Goal: Information Seeking & Learning: Stay updated

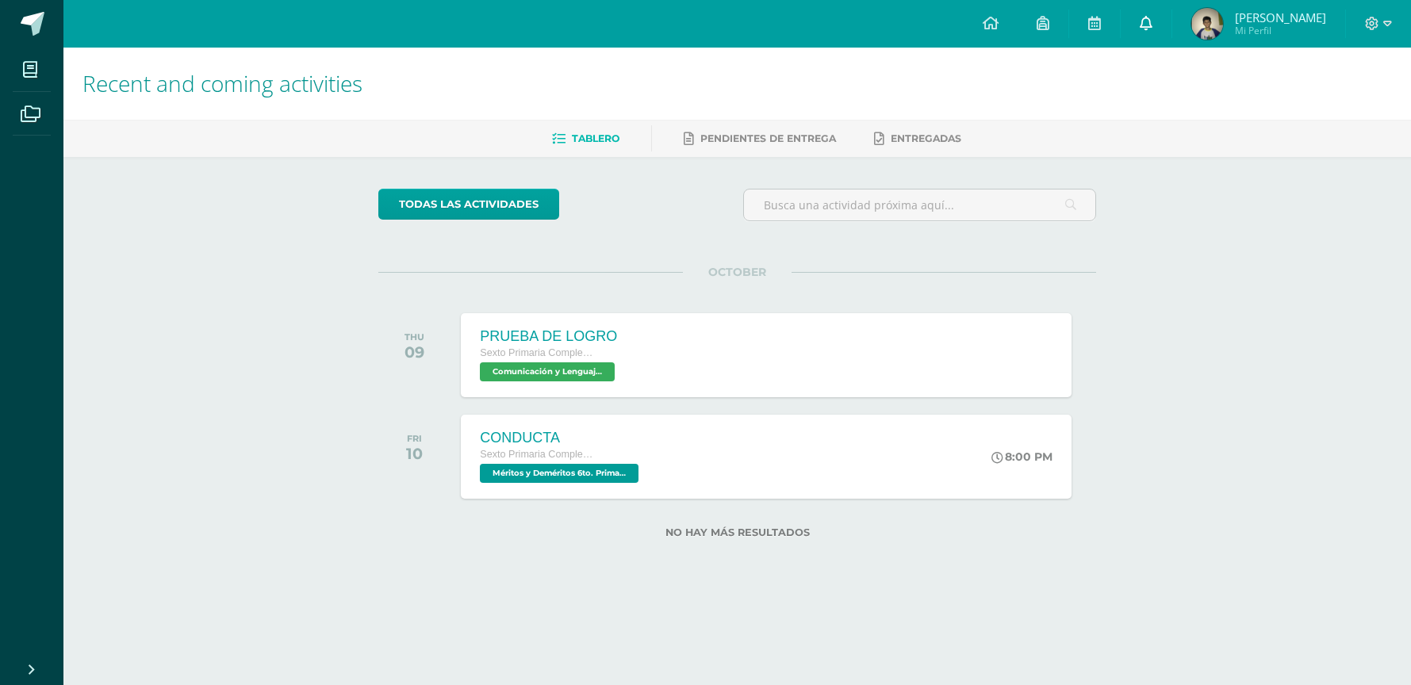
click at [1172, 21] on link at bounding box center [1146, 24] width 51 height 48
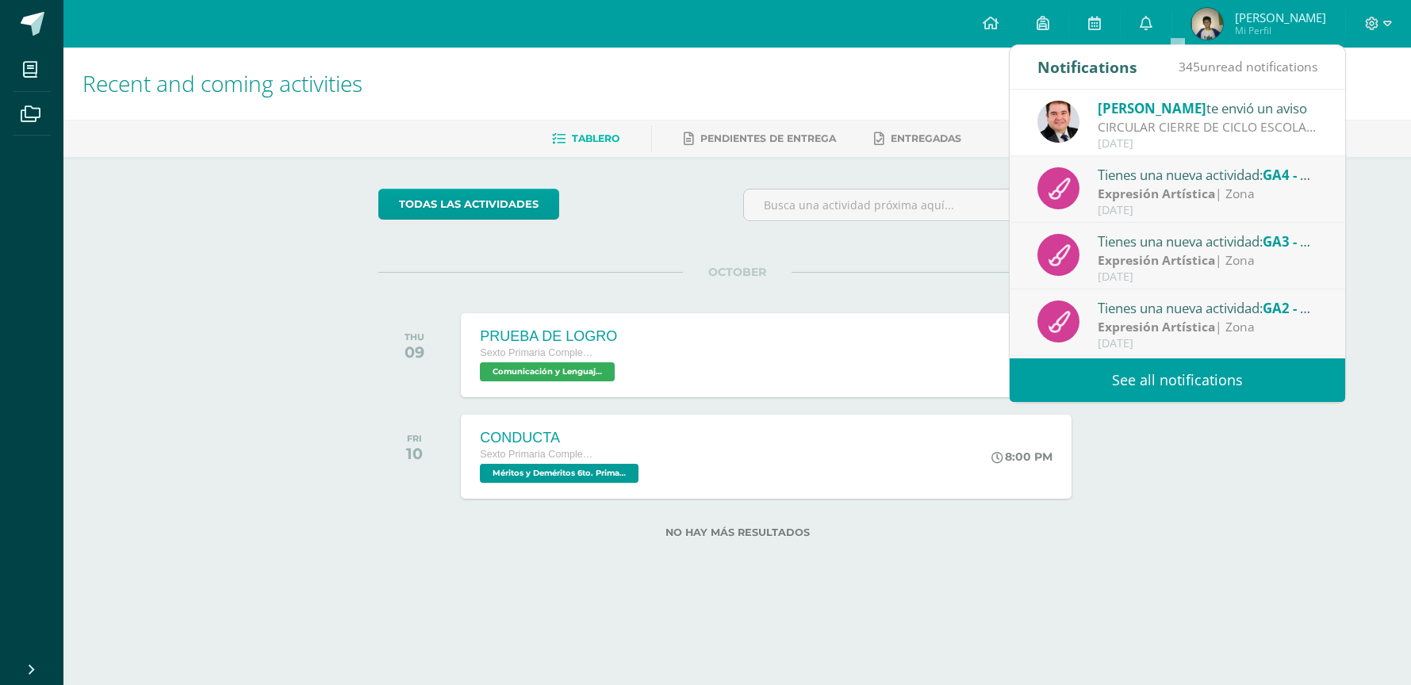
click at [1134, 129] on div "CIRCULAR CIERRE DE CICLO ESCOLAR 2025: Buenas tardes estimados Padres y Madres …" at bounding box center [1208, 127] width 221 height 18
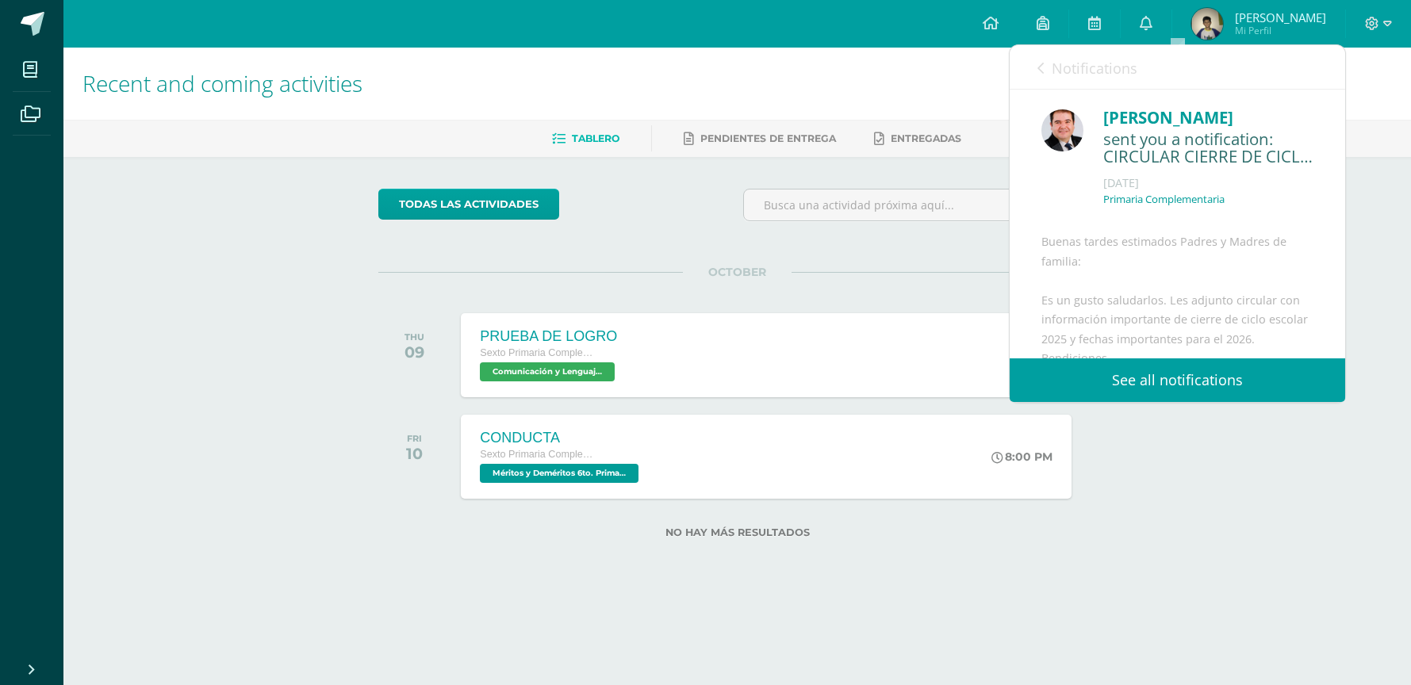
scroll to position [232, 0]
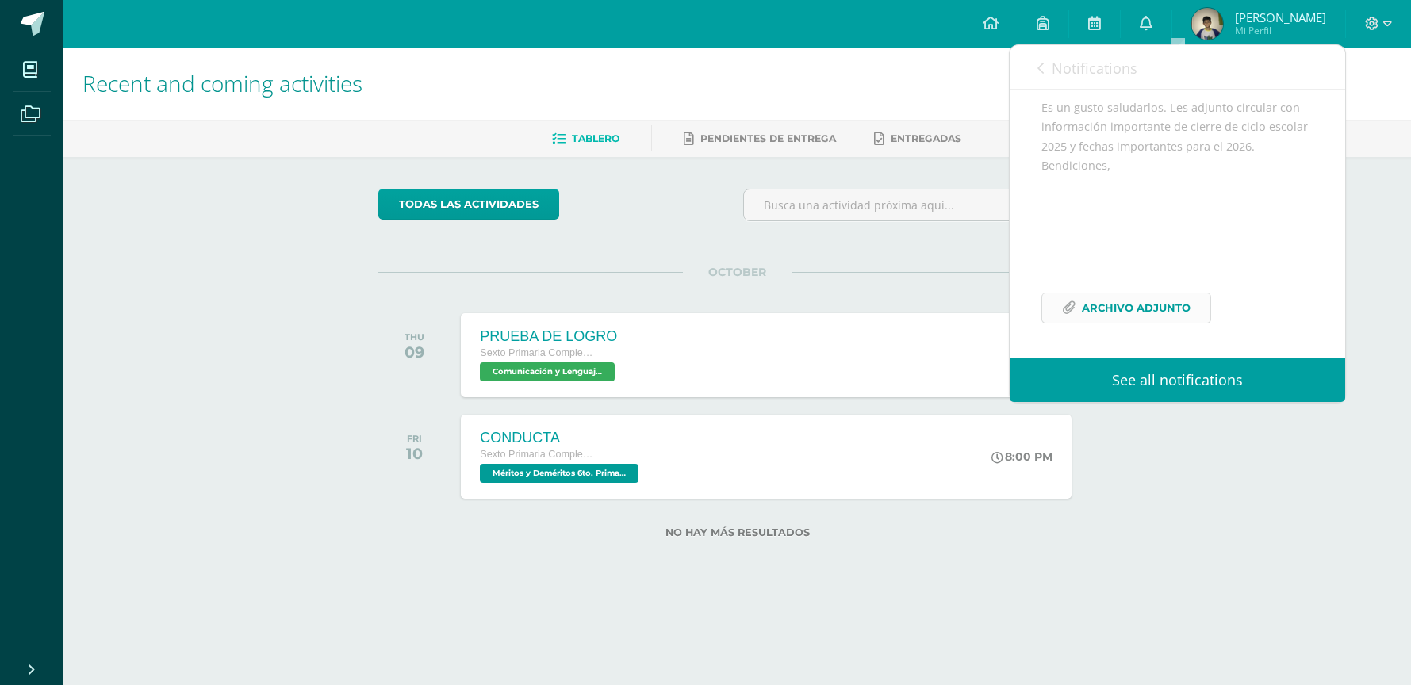
click at [1114, 307] on span "Archivo Adjunto" at bounding box center [1136, 308] width 109 height 29
click at [1065, 64] on span "Notifications" at bounding box center [1095, 68] width 86 height 19
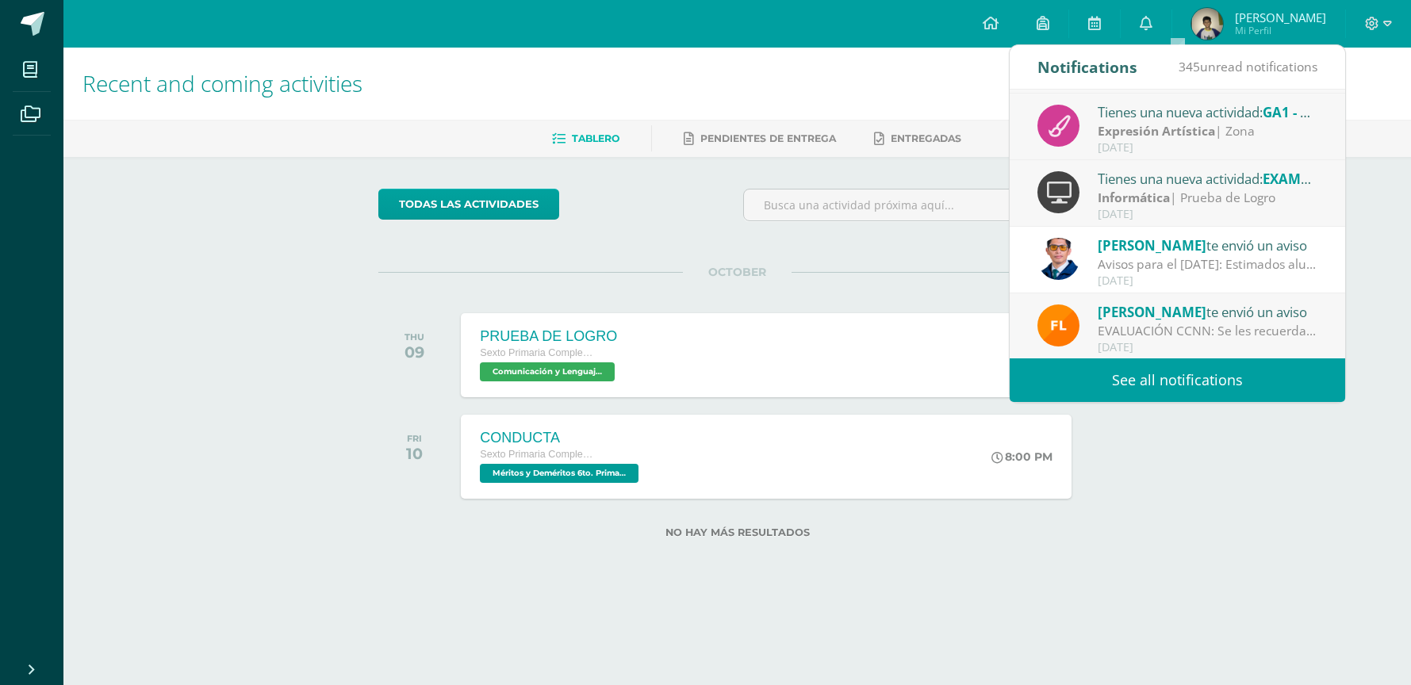
scroll to position [0, 0]
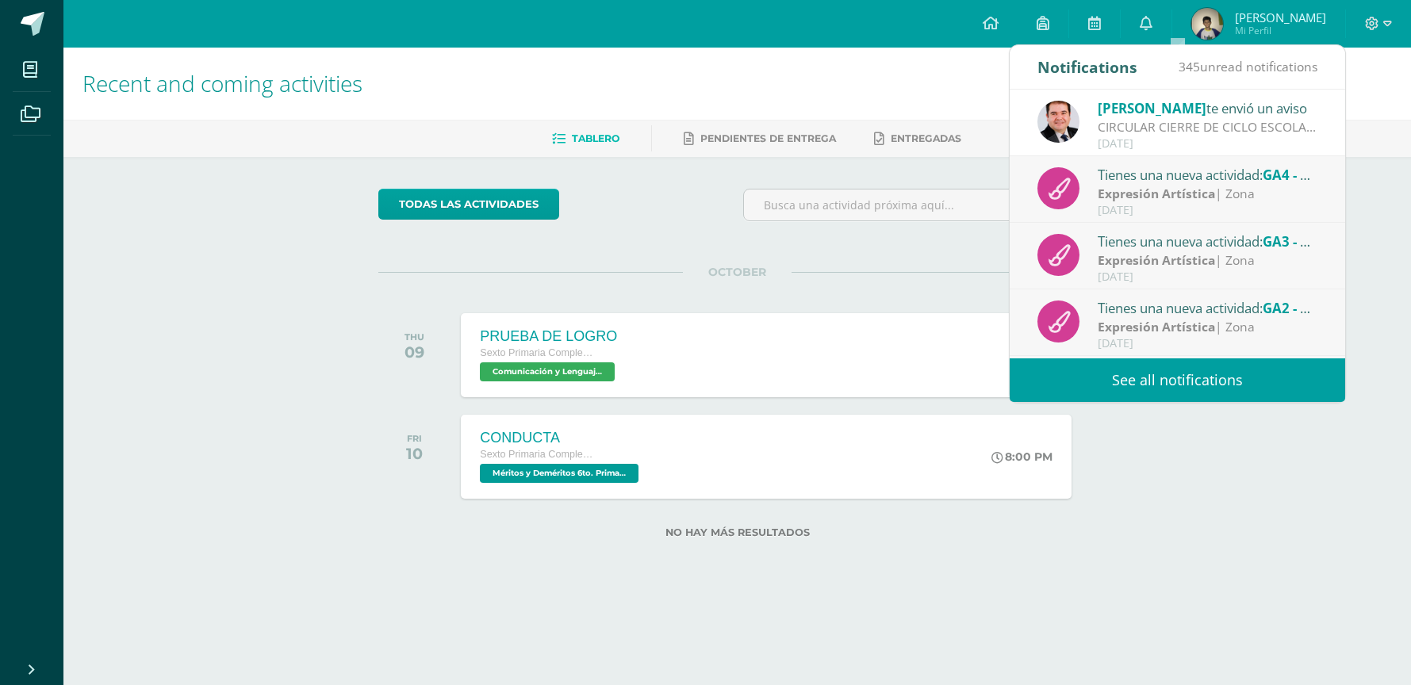
click at [1219, 389] on link "See all notifications" at bounding box center [1178, 381] width 336 height 44
click at [1170, 204] on div "[DATE]" at bounding box center [1208, 210] width 221 height 13
